Goal: Information Seeking & Learning: Learn about a topic

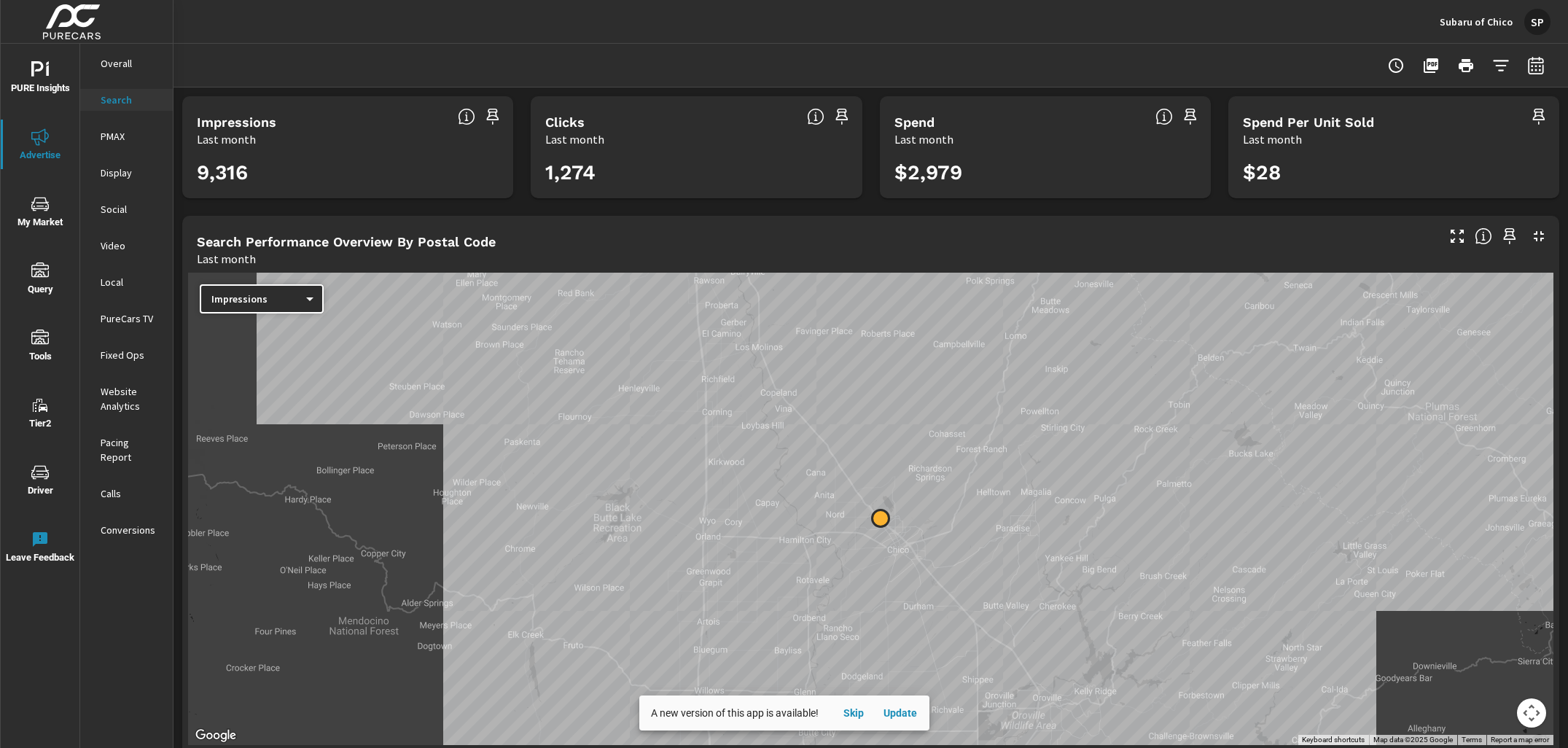
scroll to position [894, 0]
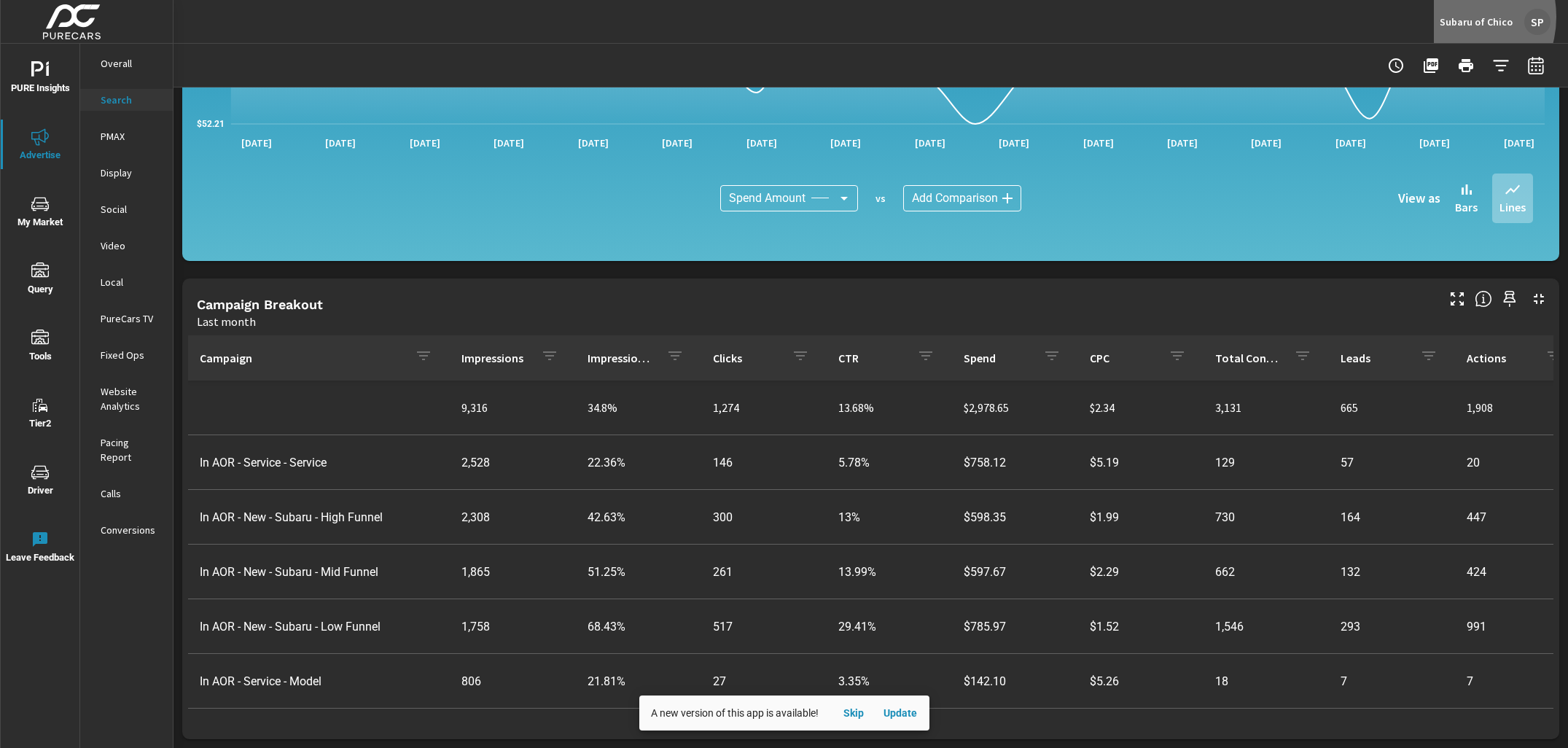
click at [1454, 16] on p "Subaru of Chico" at bounding box center [1476, 22] width 73 height 13
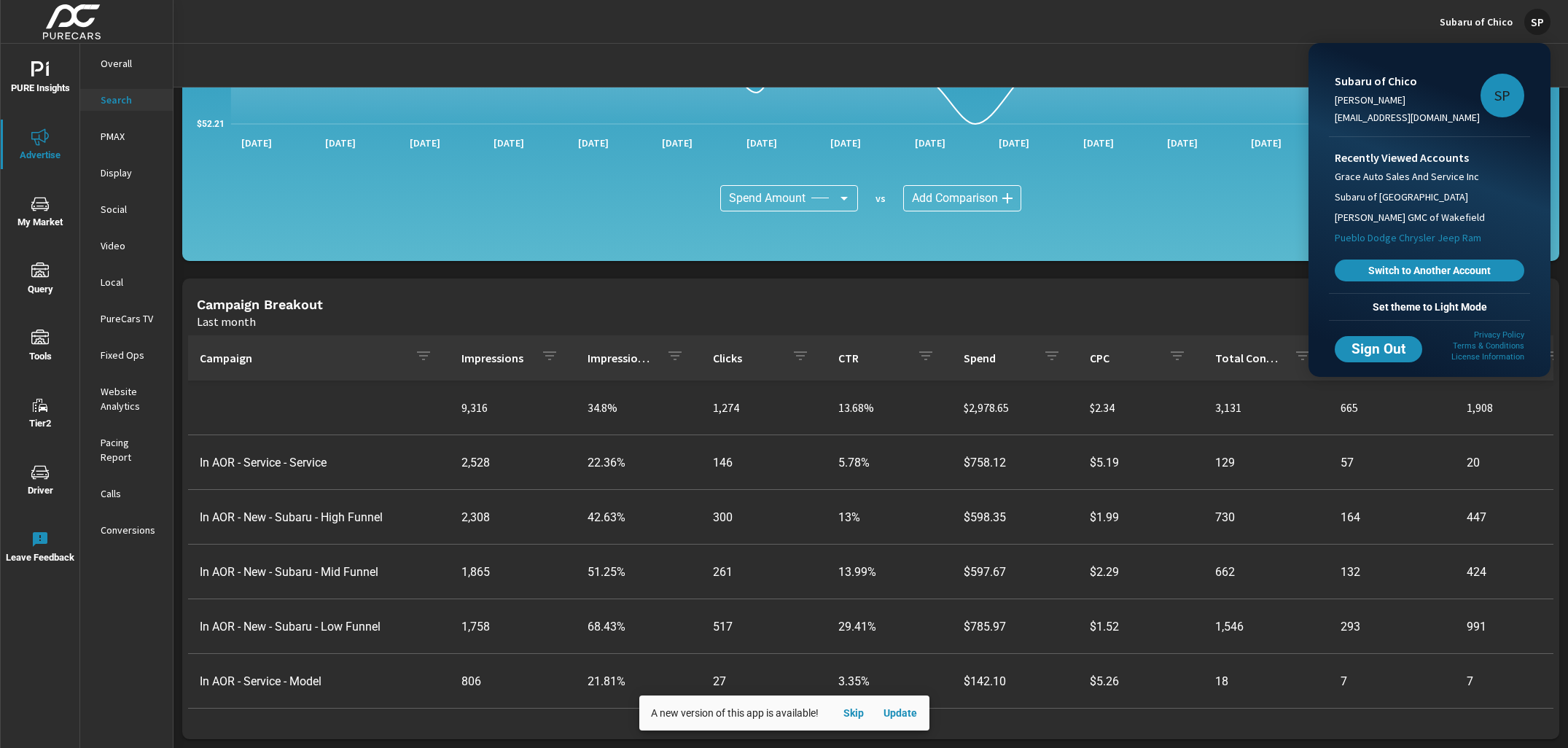
click at [1399, 241] on span "Pueblo Dodge Chrysler Jeep Ram" at bounding box center [1408, 238] width 147 height 15
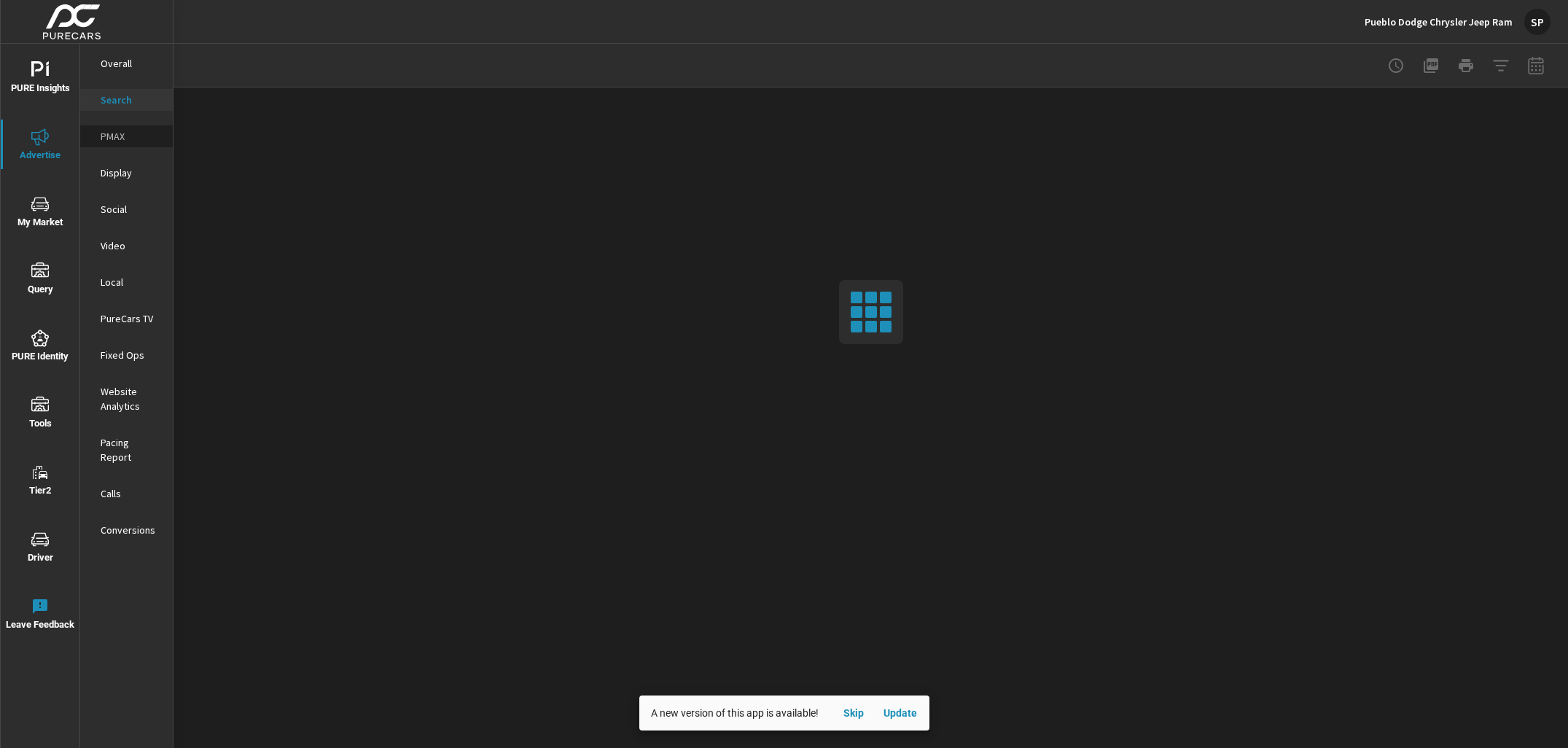
click at [115, 136] on p "PMAX" at bounding box center [131, 136] width 61 height 15
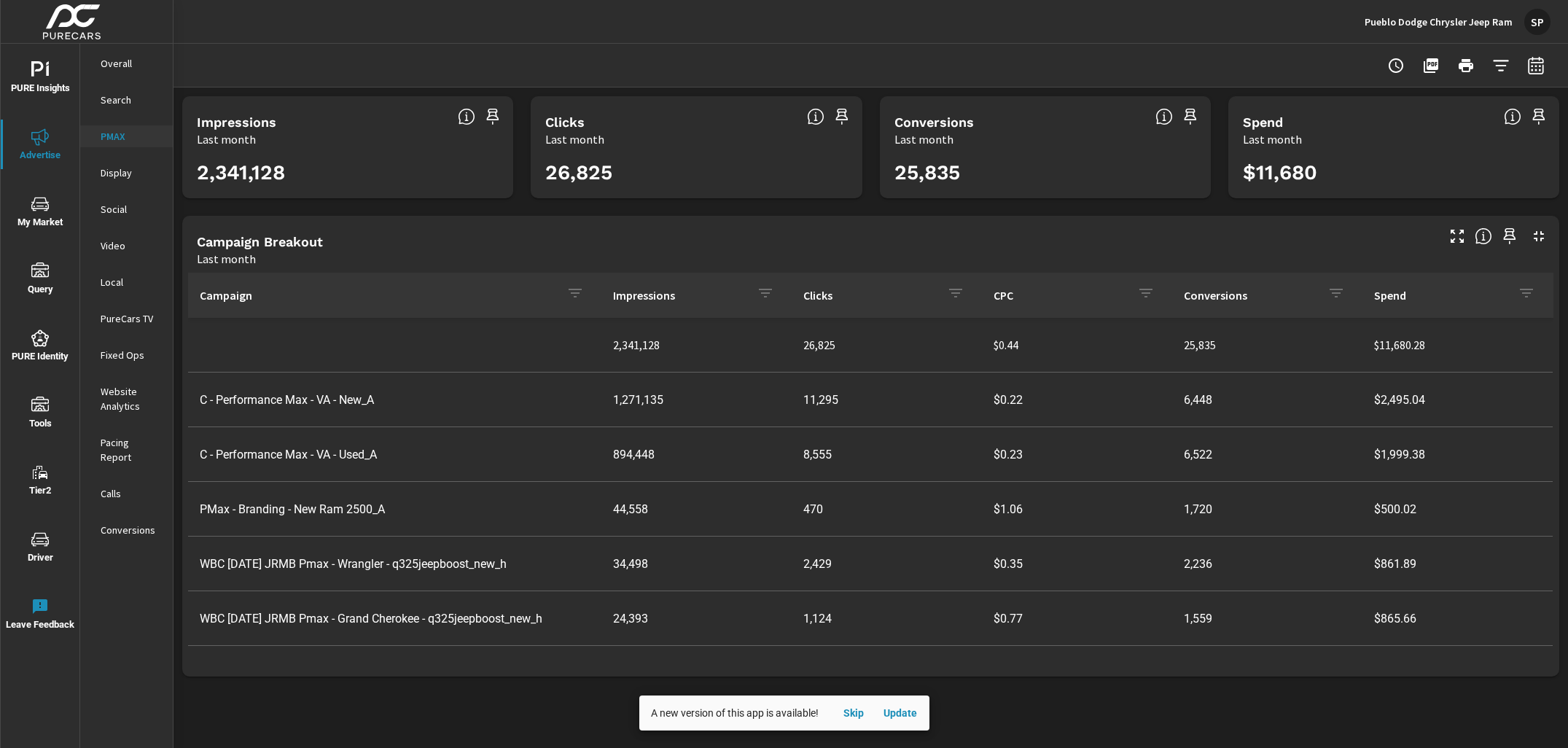
click at [119, 61] on p "Overall" at bounding box center [131, 64] width 61 height 15
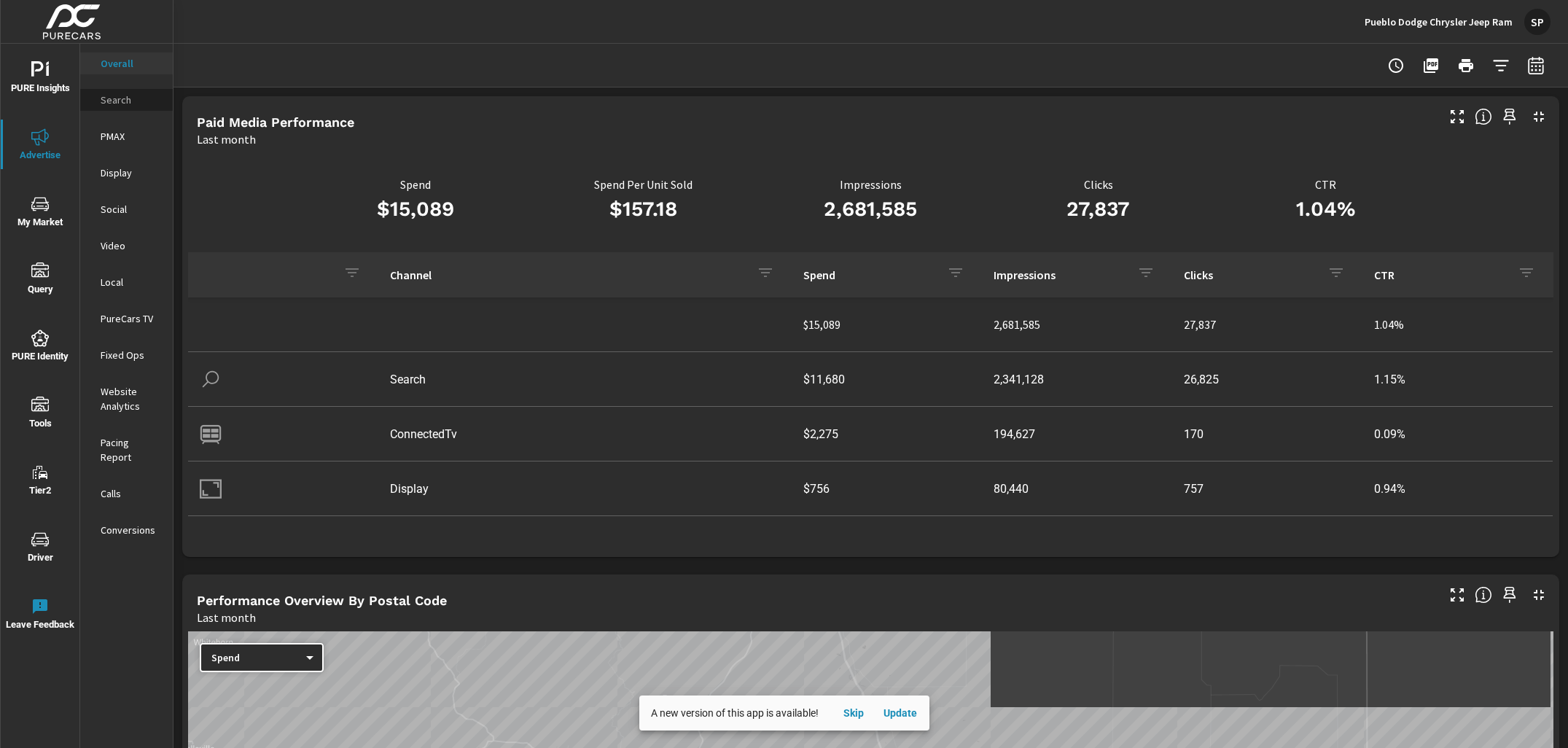
click at [112, 98] on p "Search" at bounding box center [131, 100] width 61 height 15
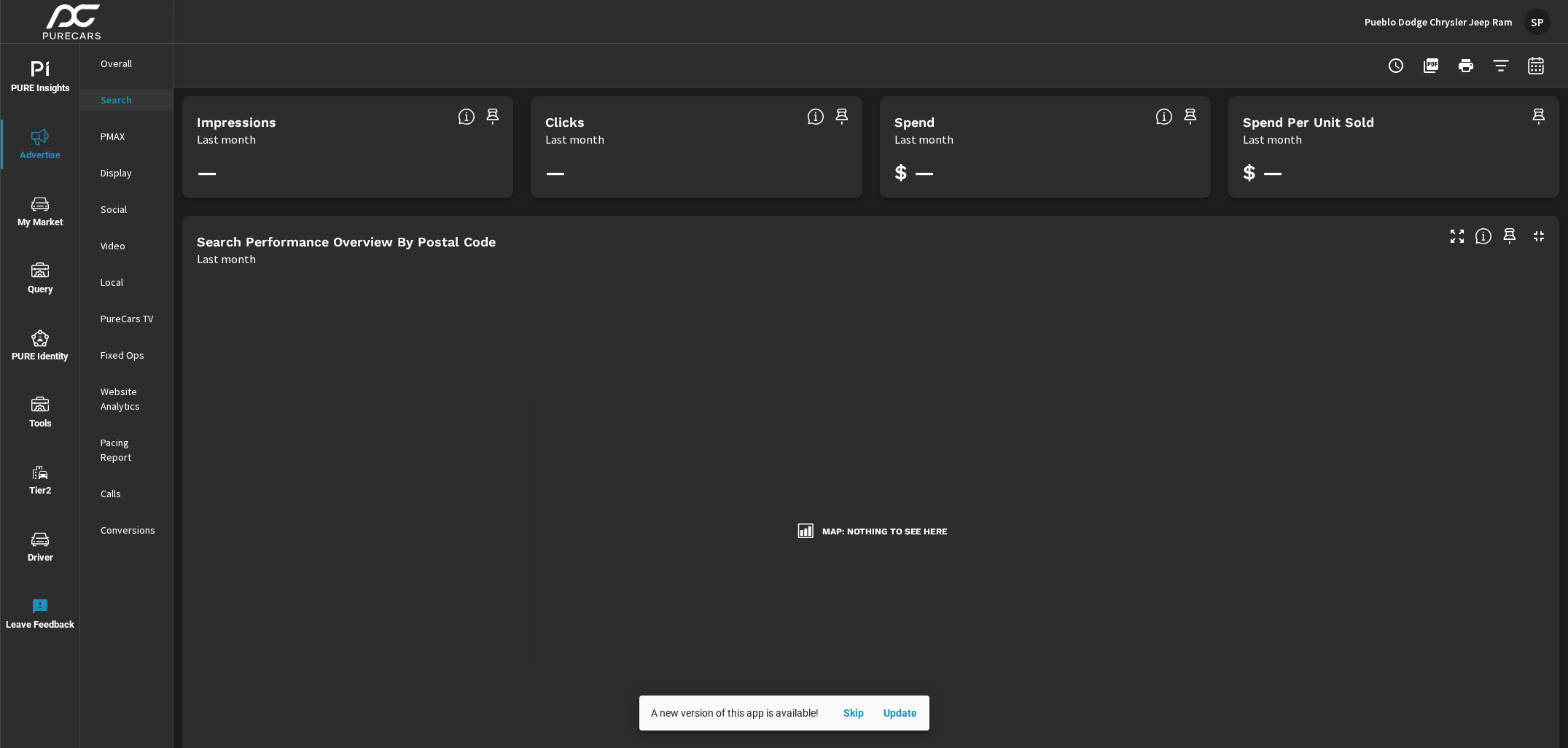
scroll to position [1, 0]
click at [113, 130] on p "PMAX" at bounding box center [131, 136] width 61 height 15
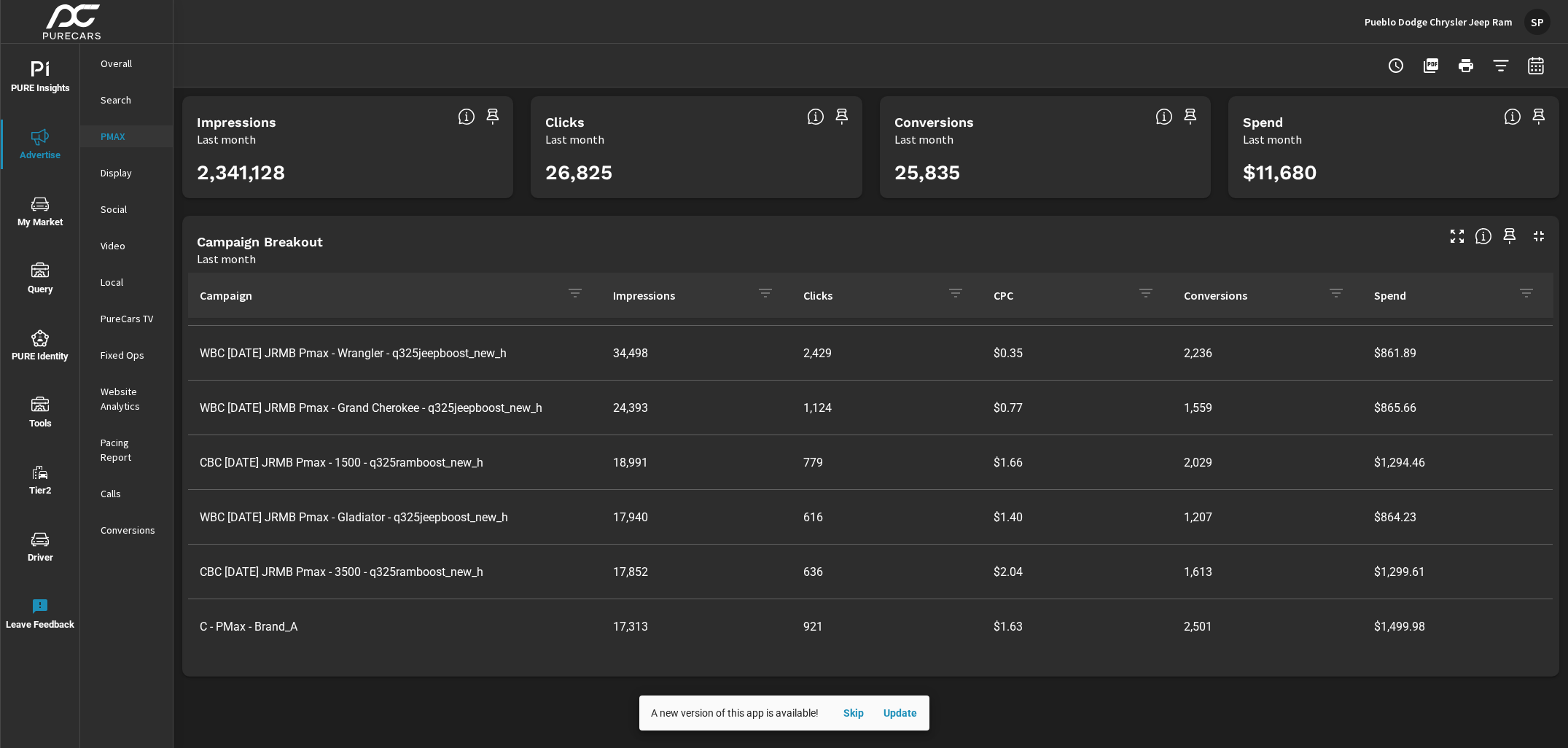
scroll to position [215, 0]
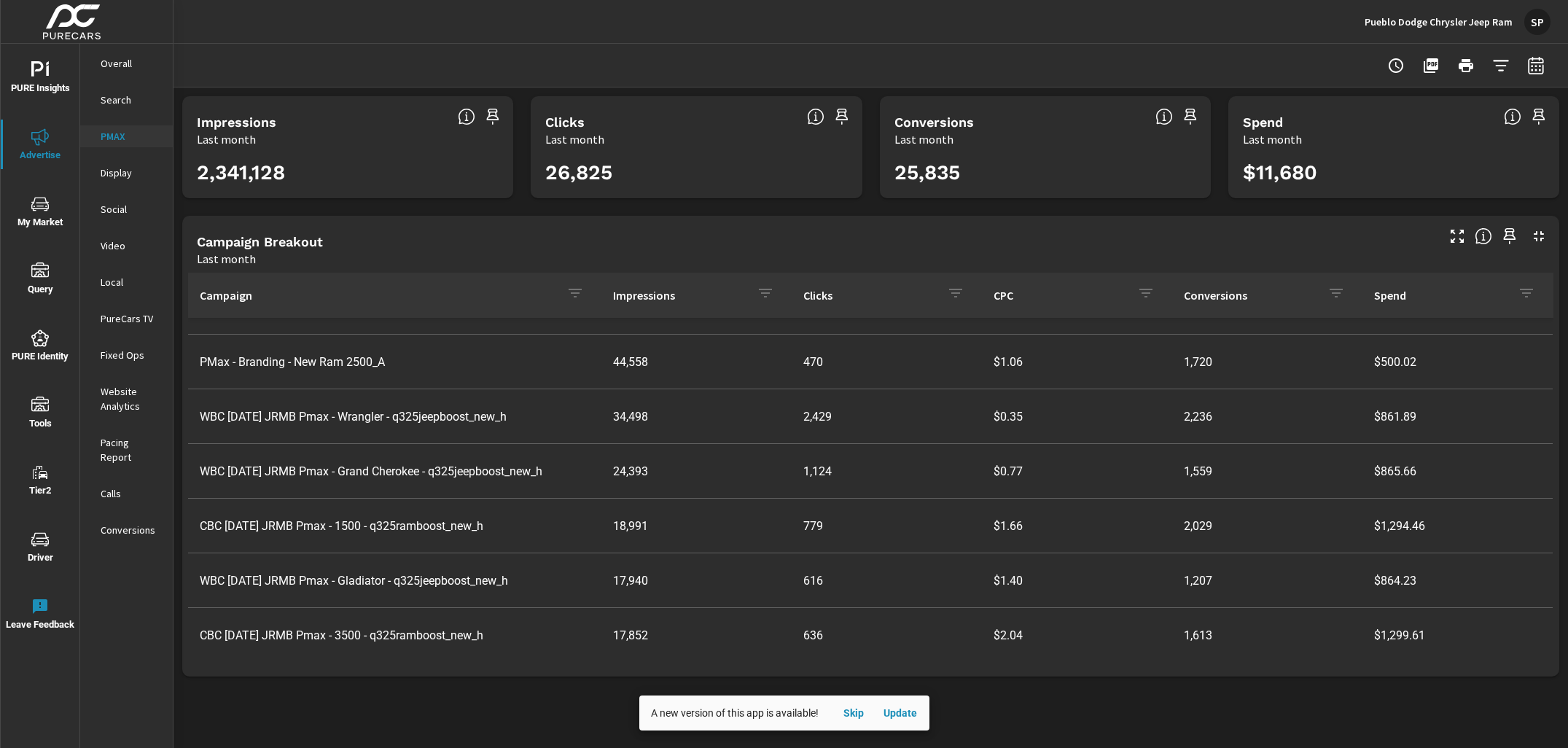
scroll to position [67, 0]
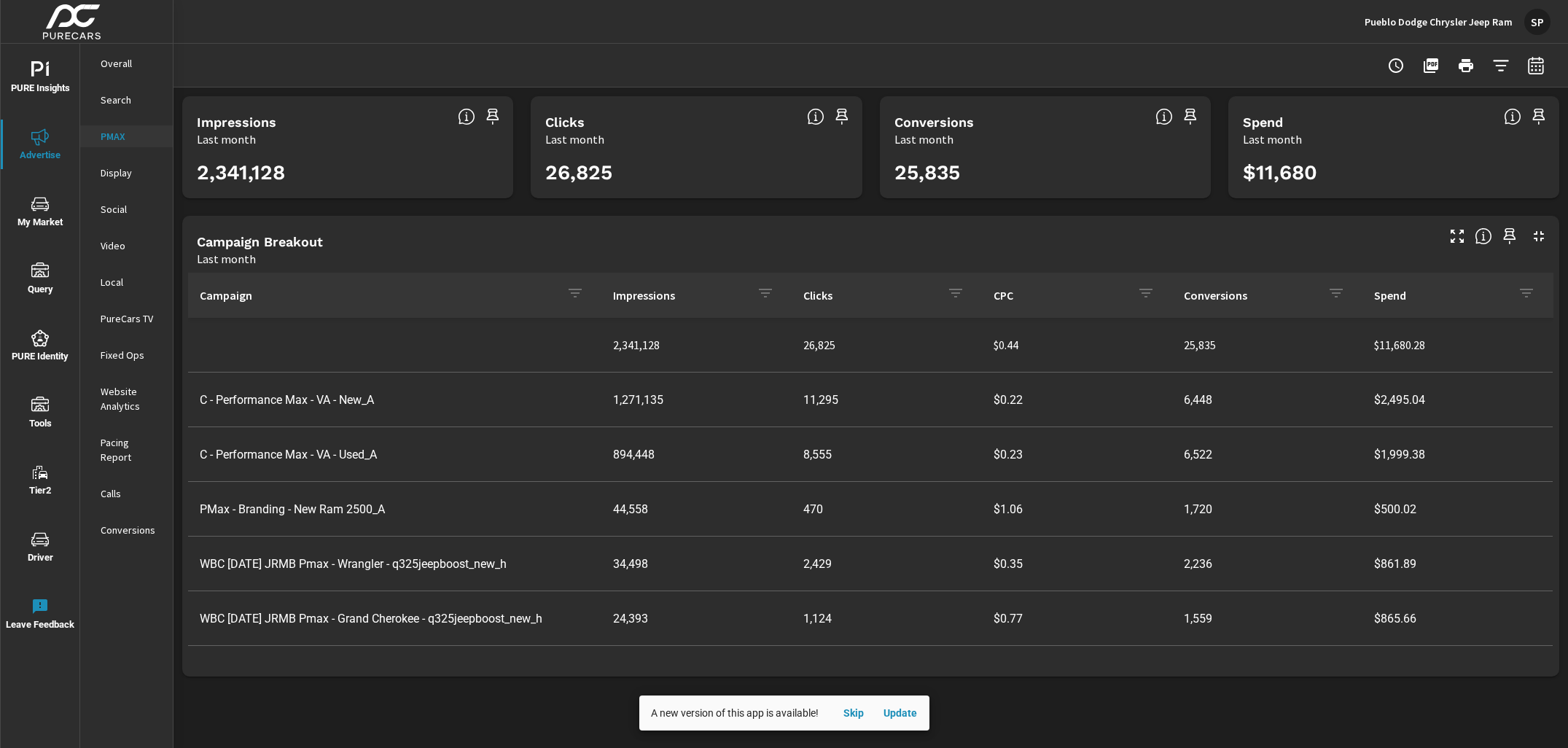
scroll to position [53, 0]
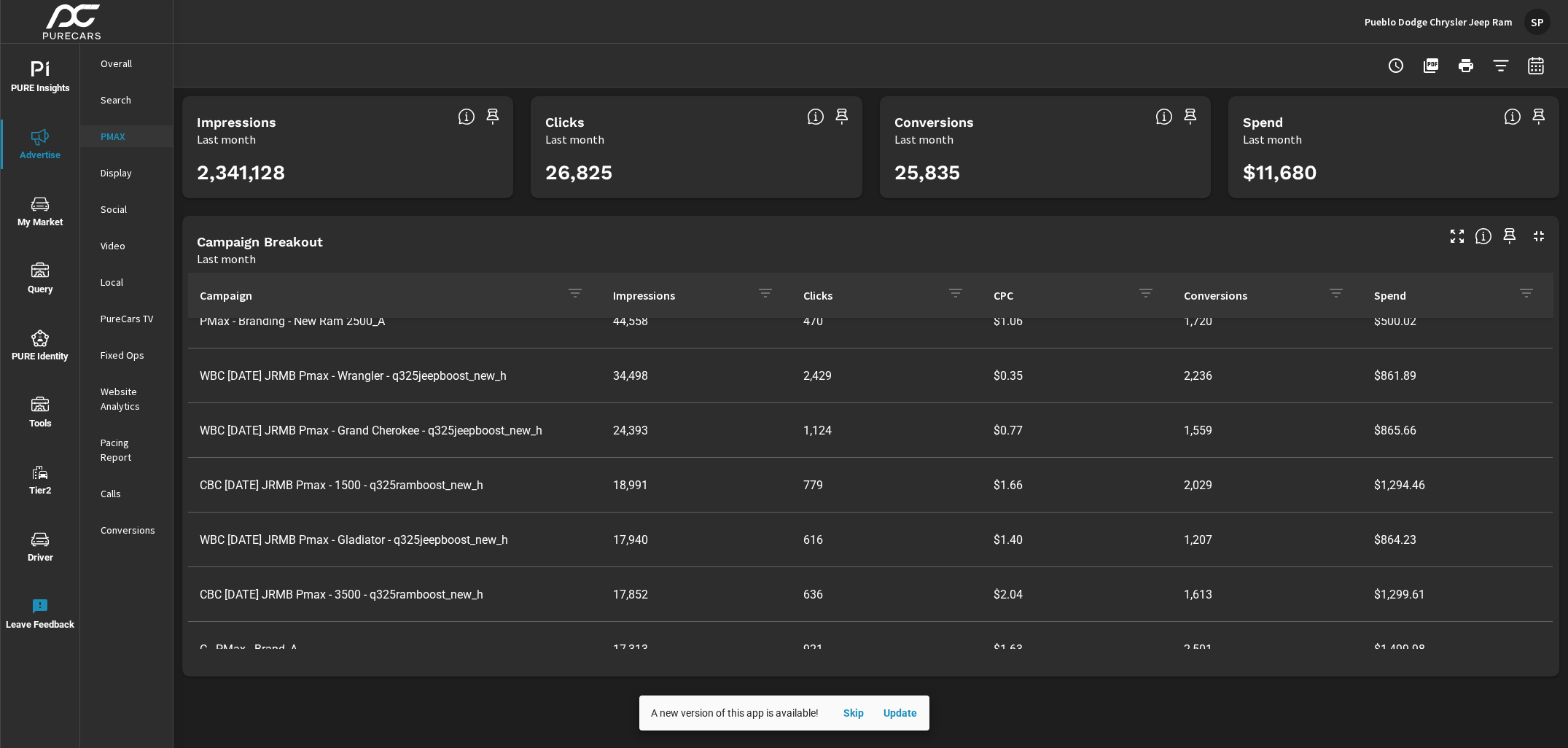
scroll to position [215, 0]
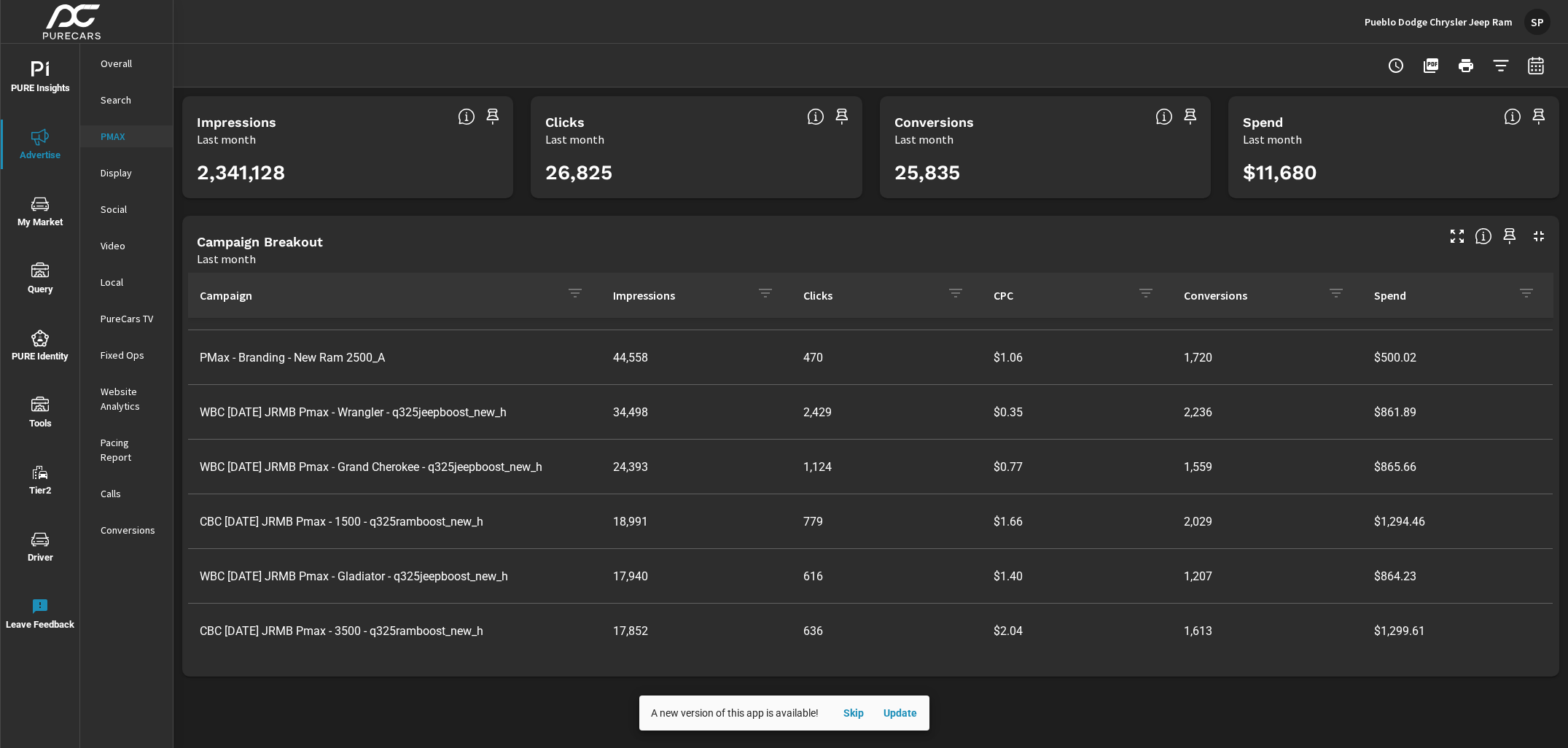
scroll to position [154, 0]
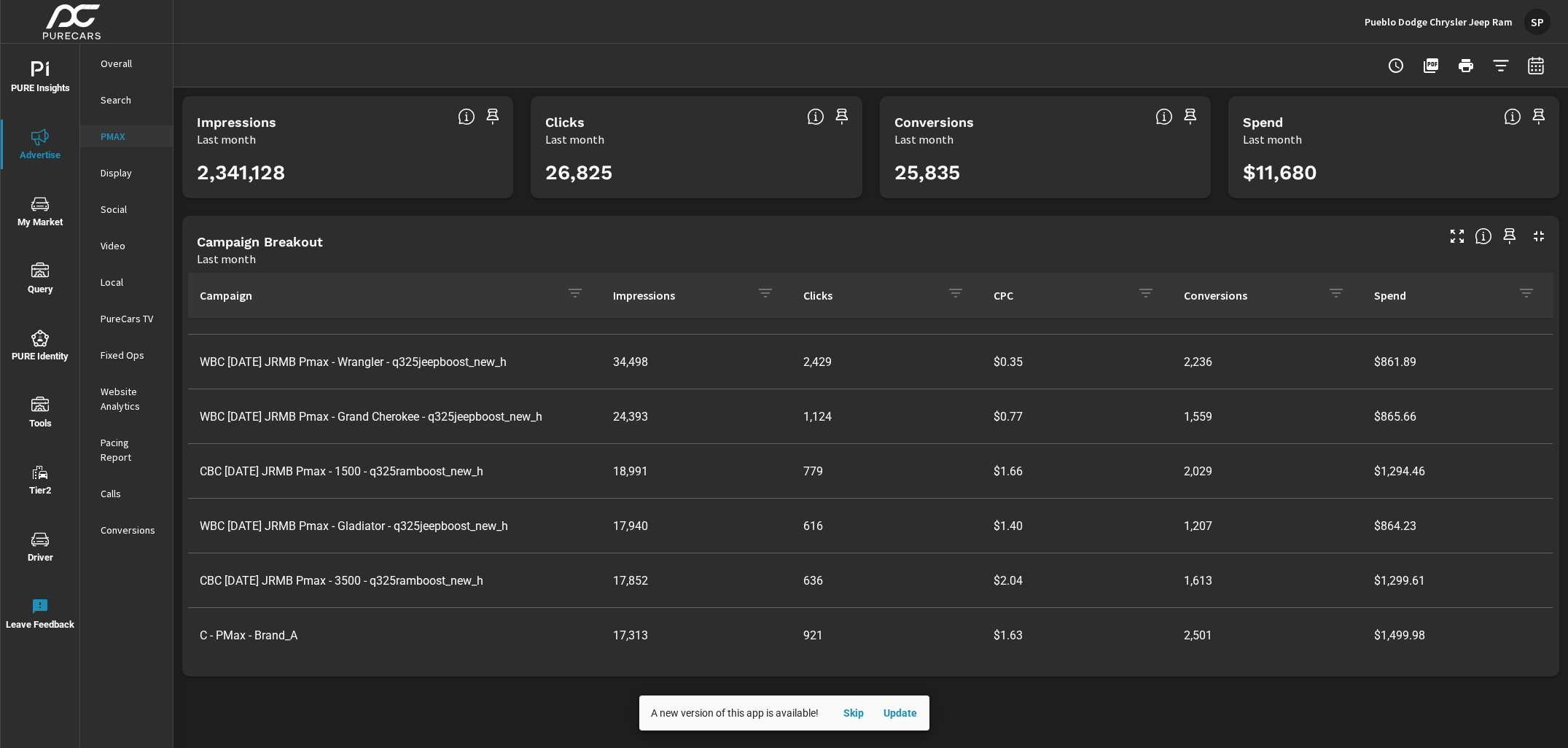
scroll to position [215, 0]
